Goal: Find specific fact: Find specific fact

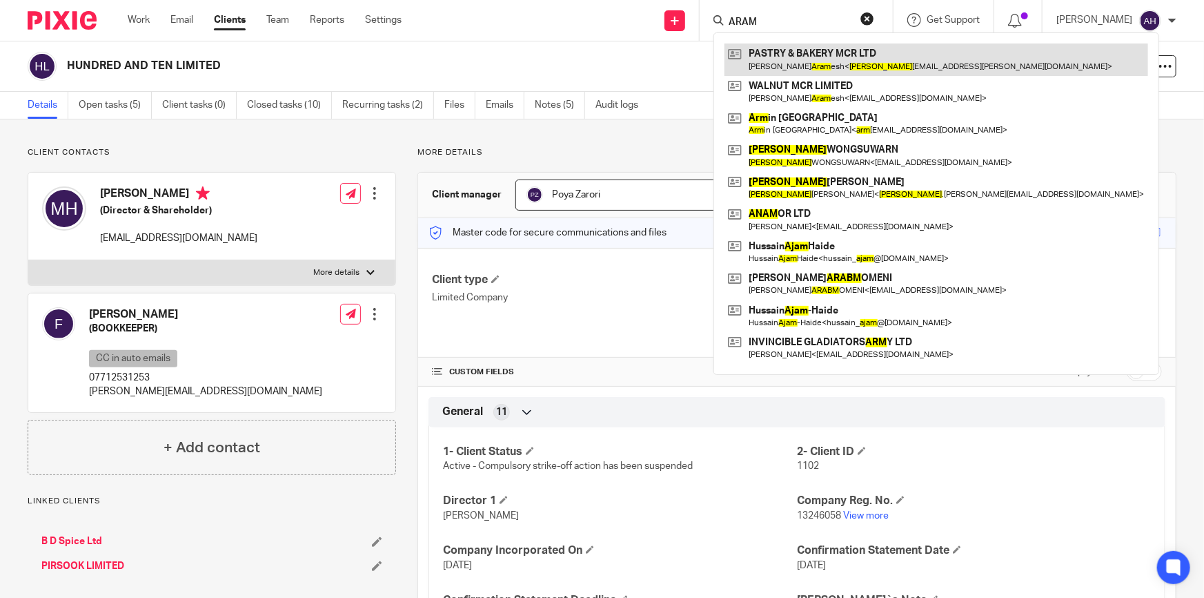
type input "ARAM"
click at [901, 59] on link at bounding box center [937, 59] width 424 height 32
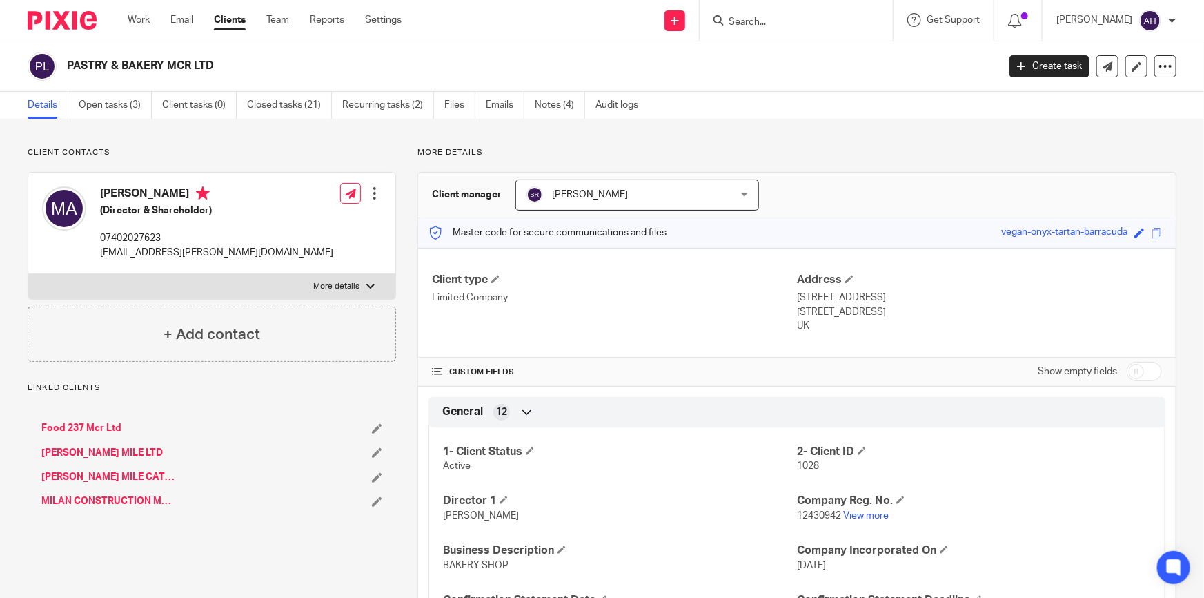
click at [185, 197] on h4 "Mohammad Reza Aramesh" at bounding box center [216, 194] width 233 height 17
copy h4 "Mohammad Reza Aramesh"
click at [780, 24] on input "Search" at bounding box center [790, 23] width 124 height 12
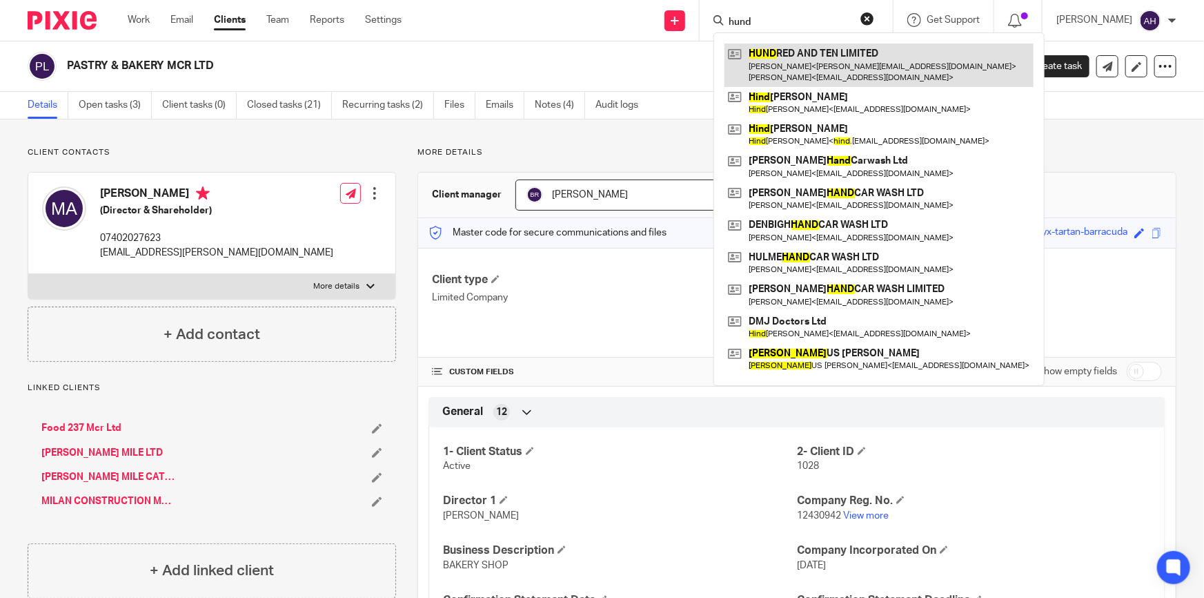
type input "hund"
click at [859, 62] on link at bounding box center [879, 64] width 309 height 43
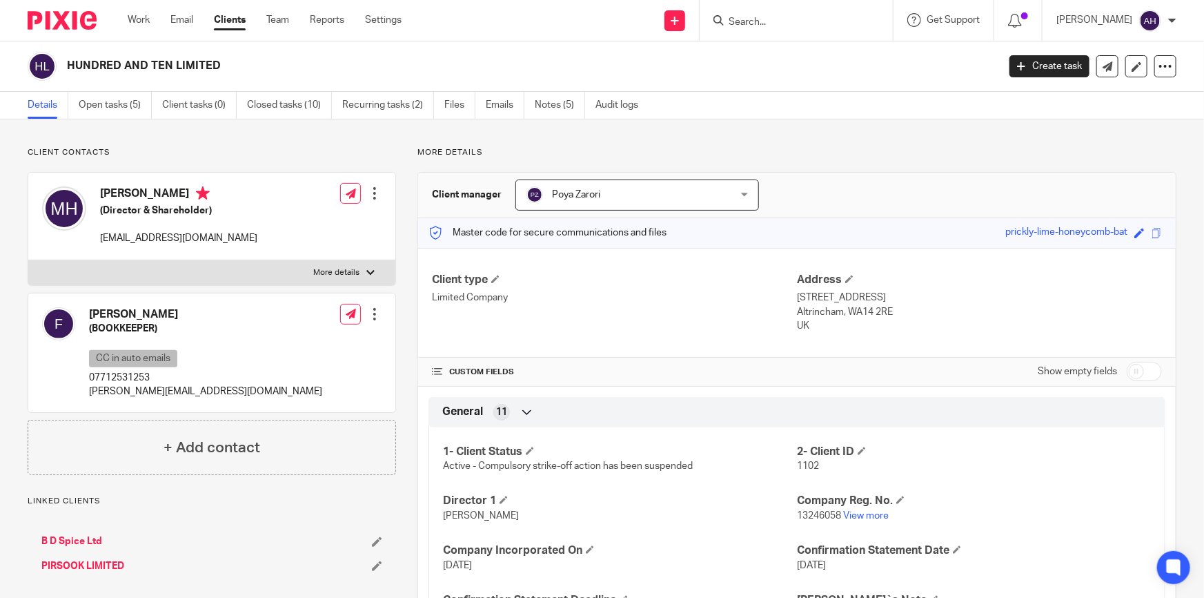
scroll to position [1004, 0]
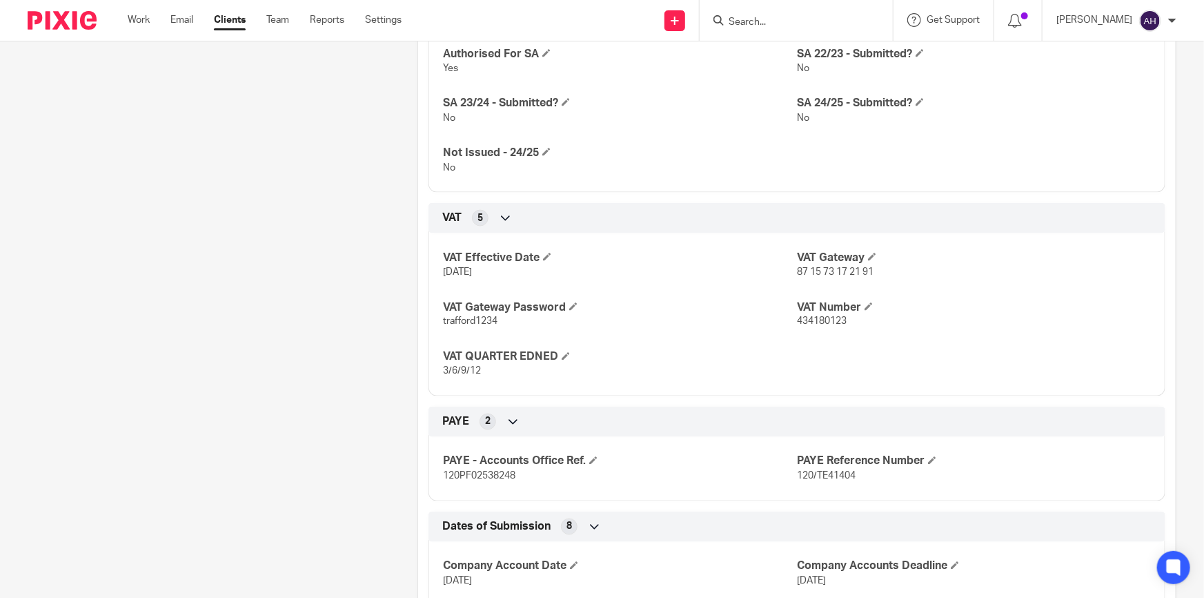
click at [811, 317] on span "434180123" at bounding box center [822, 322] width 50 height 10
copy span "434180123"
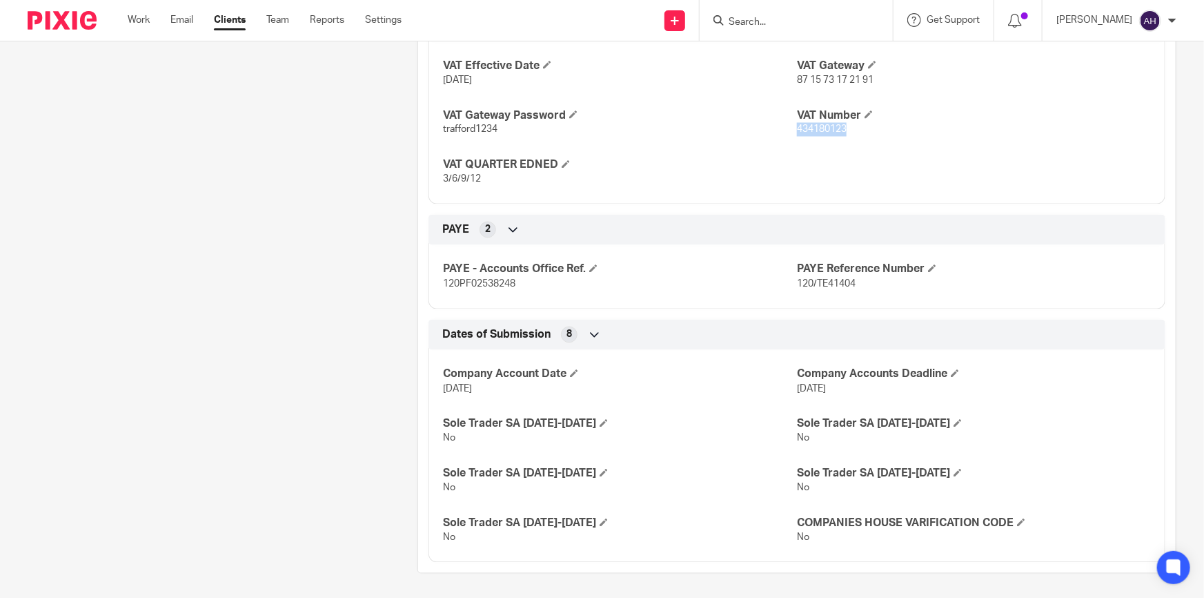
scroll to position [1198, 0]
copy span "434180123"
